Goal: Information Seeking & Learning: Check status

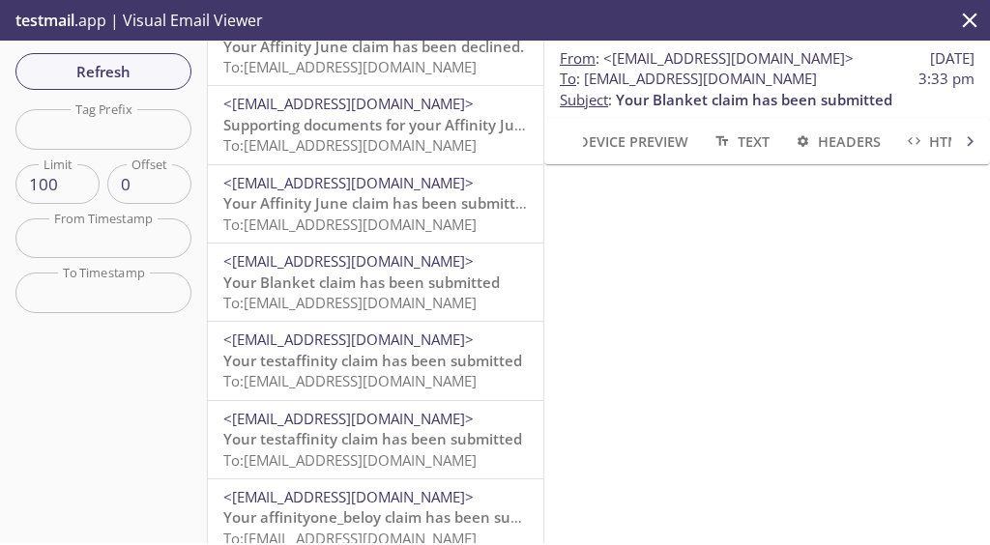
scroll to position [818, 0]
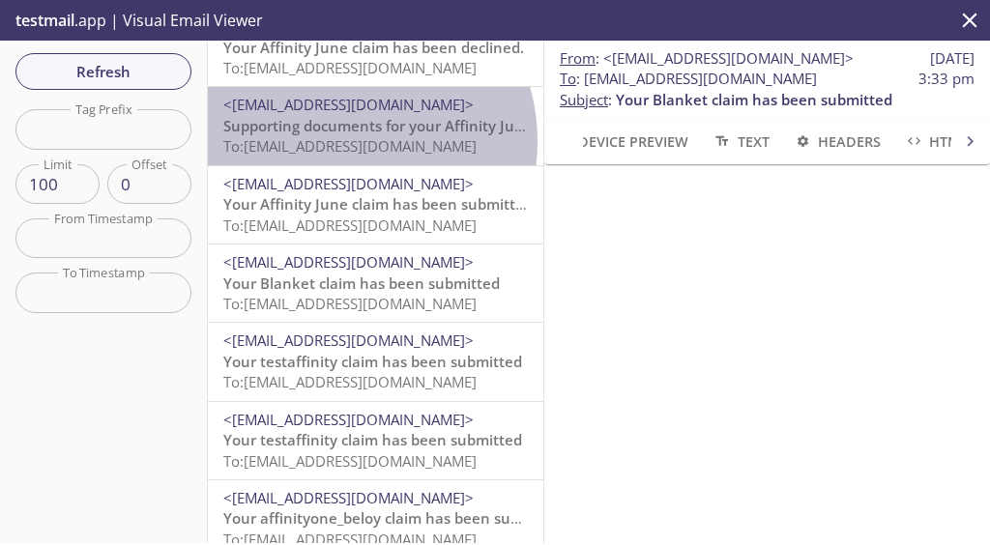
click at [334, 142] on span "To: [EMAIL_ADDRESS][DOMAIN_NAME]" at bounding box center [349, 145] width 253 height 19
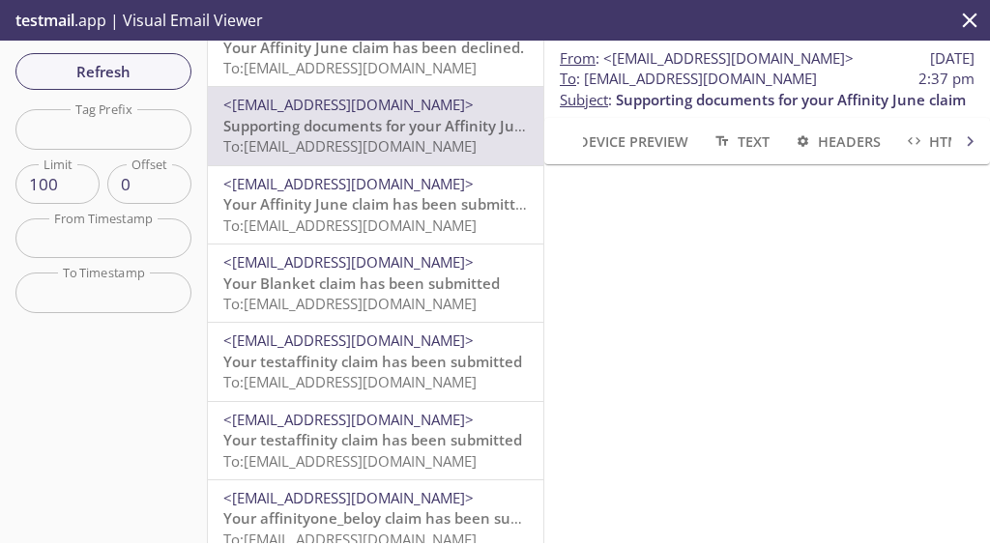
drag, startPoint x: 846, startPoint y: 77, endPoint x: 585, endPoint y: 78, distance: 260.9
click at [585, 78] on span "To : [EMAIL_ADDRESS][DOMAIN_NAME] 2:37 pm" at bounding box center [767, 79] width 415 height 20
copy span "[EMAIL_ADDRESS][DOMAIN_NAME]"
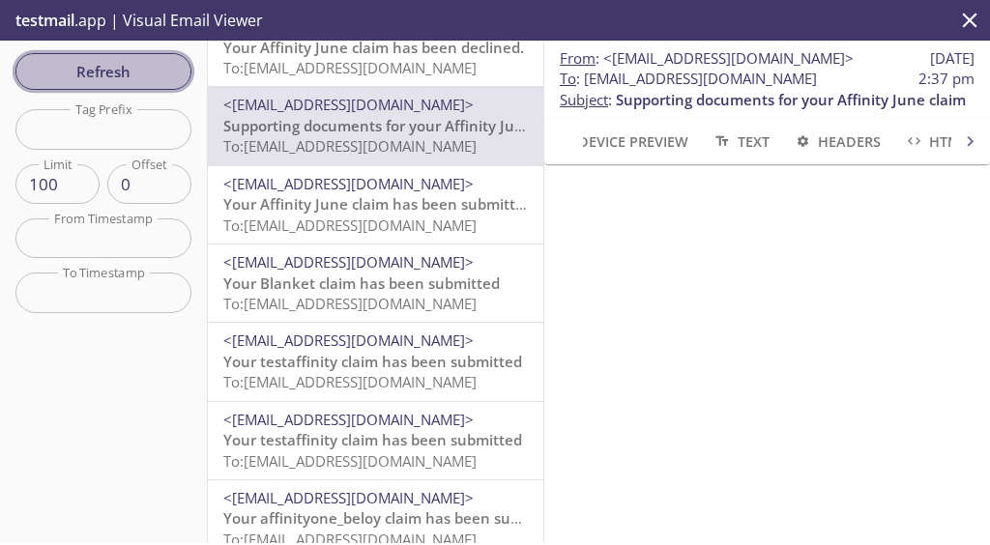
click at [160, 74] on span "Refresh" at bounding box center [103, 71] width 145 height 25
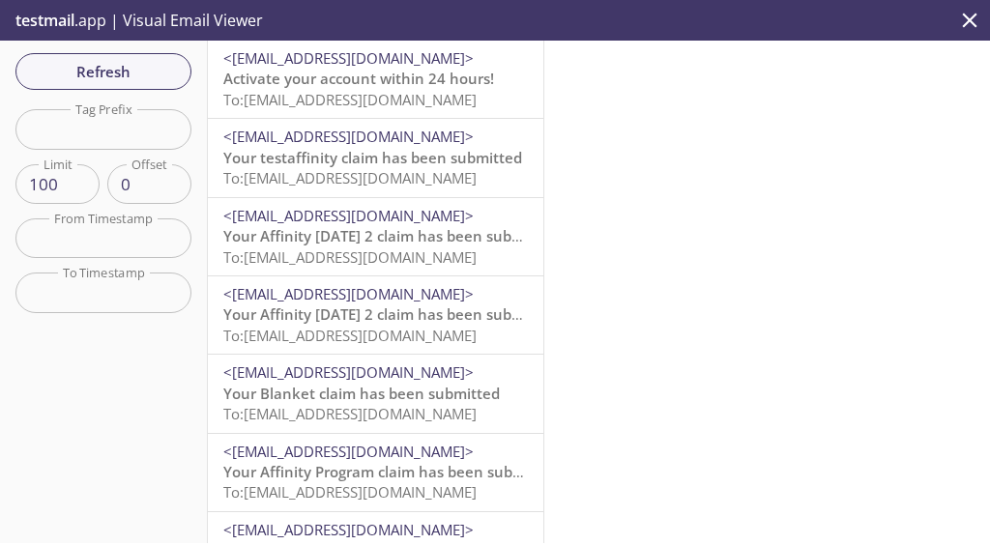
click at [349, 74] on span "Activate your account within 24 hours!" at bounding box center [358, 78] width 271 height 19
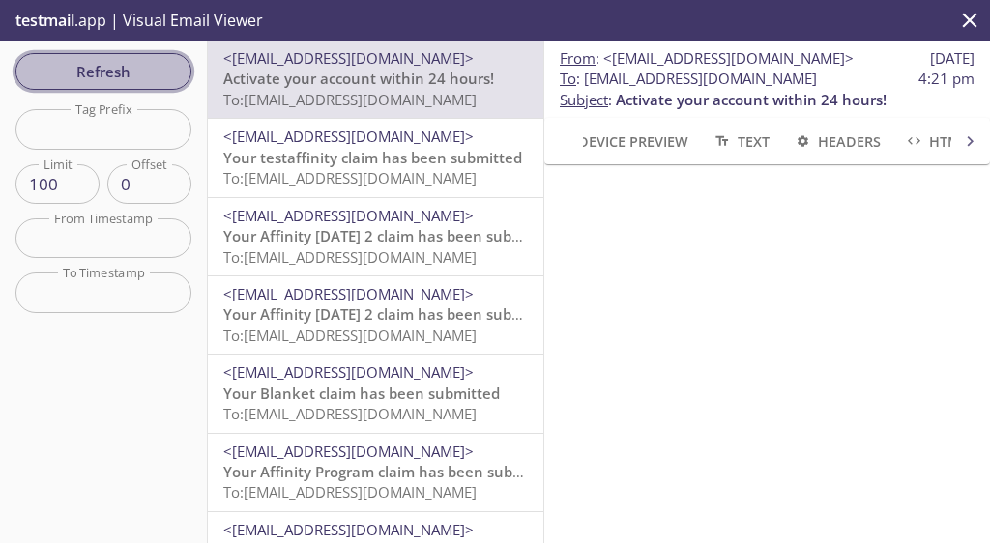
click at [94, 68] on span "Refresh" at bounding box center [103, 71] width 145 height 25
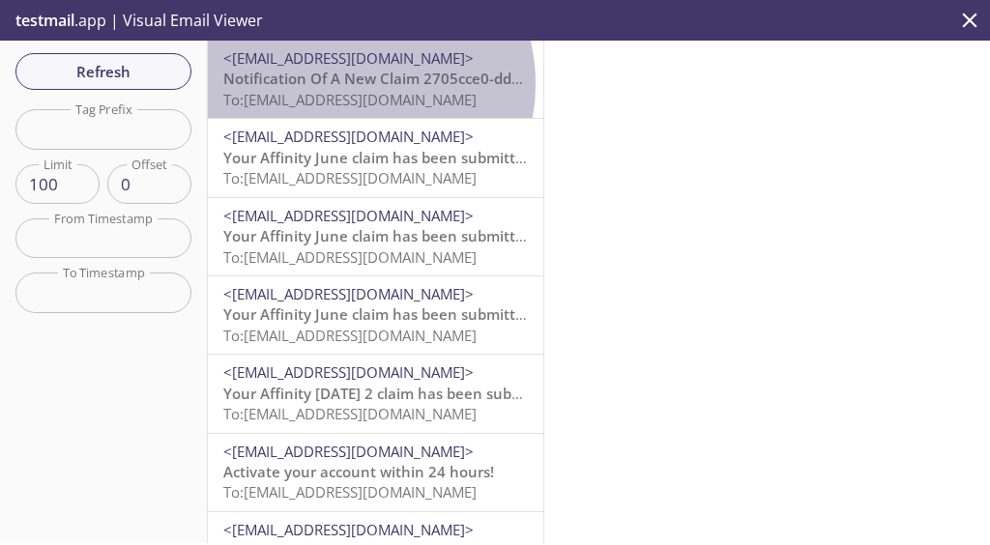
click at [348, 84] on span "Notification Of A New Claim 2705cce0-dd2e-40de-810e-0662c77d21eb From Beloy." at bounding box center [512, 78] width 578 height 19
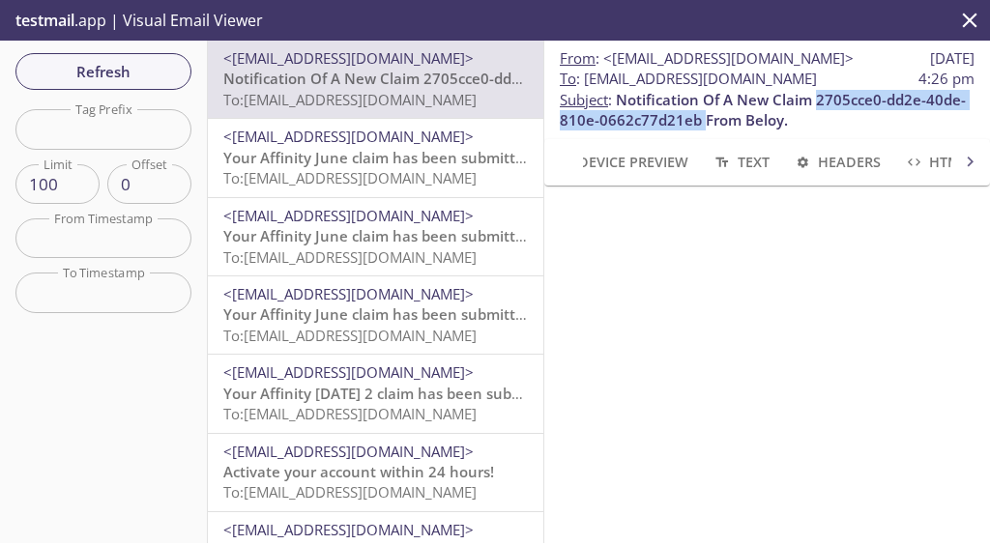
drag, startPoint x: 815, startPoint y: 123, endPoint x: 701, endPoint y: 144, distance: 116.0
click at [701, 130] on span "Notification Of A New Claim 2705cce0-dd2e-40de-810e-0662c77d21eb From Beloy." at bounding box center [763, 110] width 406 height 40
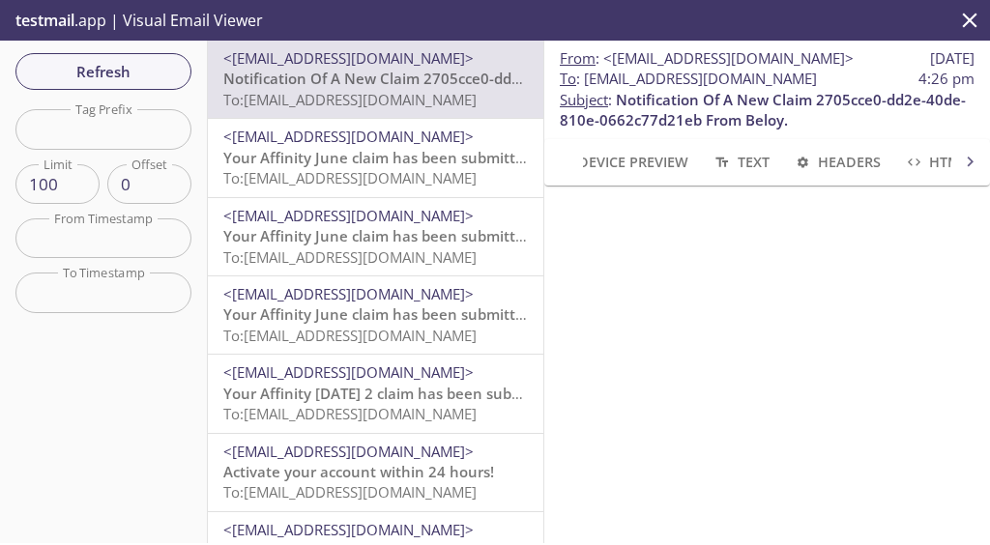
click at [801, 65] on p "From : <[EMAIL_ADDRESS][DOMAIN_NAME]> [DATE]" at bounding box center [767, 58] width 415 height 20
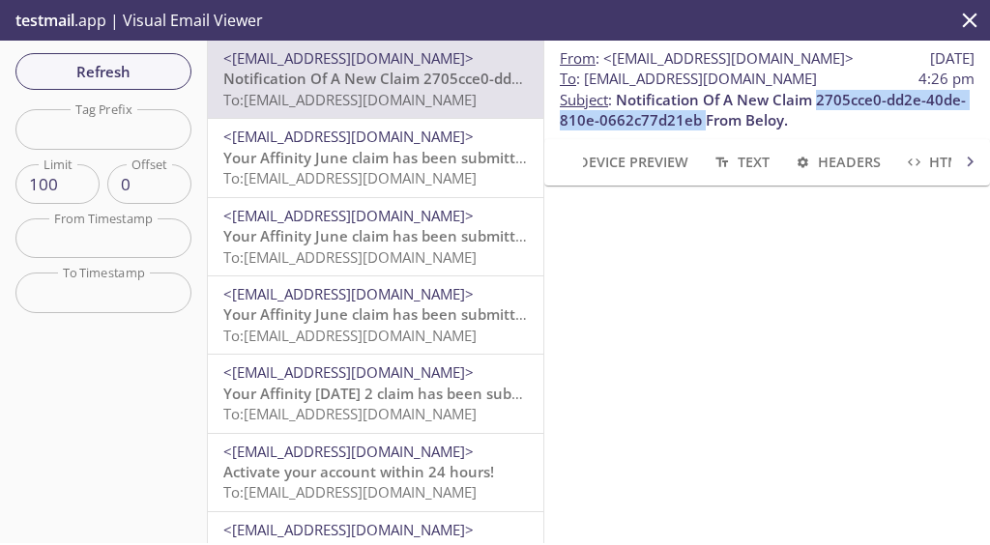
drag, startPoint x: 818, startPoint y: 121, endPoint x: 700, endPoint y: 144, distance: 120.2
click at [700, 130] on span "Notification Of A New Claim 2705cce0-dd2e-40de-810e-0662c77d21eb From Beloy." at bounding box center [763, 110] width 406 height 40
click at [695, 130] on span "Notification Of A New Claim 2705cce0-dd2e-40de-810e-0662c77d21eb From Beloy." at bounding box center [763, 110] width 406 height 40
